Goal: Information Seeking & Learning: Learn about a topic

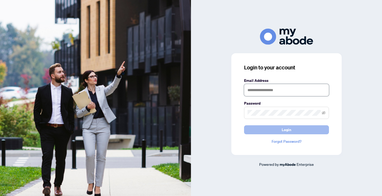
type input "**********"
click at [270, 134] on button "Login" at bounding box center [286, 130] width 85 height 9
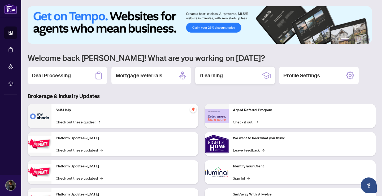
click at [229, 76] on div "rLearning" at bounding box center [235, 75] width 80 height 17
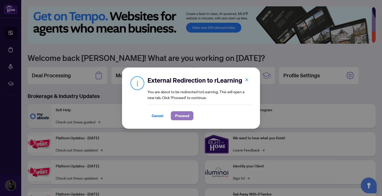
click at [190, 117] on button "Proceed" at bounding box center [182, 116] width 23 height 9
